Goal: Learn about a topic

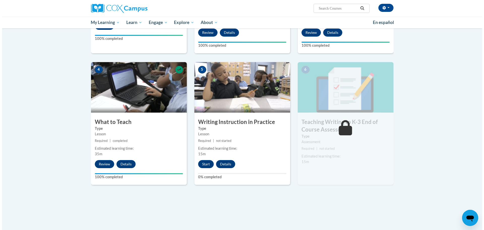
scroll to position [202, 0]
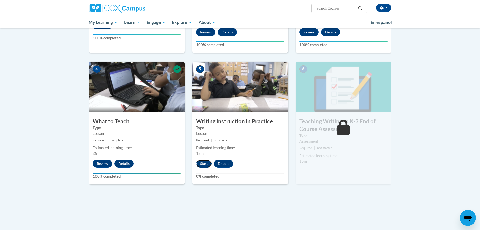
click at [206, 164] on button "Start" at bounding box center [204, 163] width 16 height 8
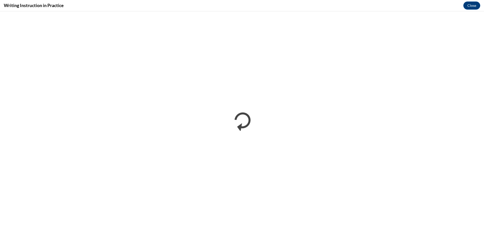
scroll to position [0, 0]
